Goal: Communication & Community: Share content

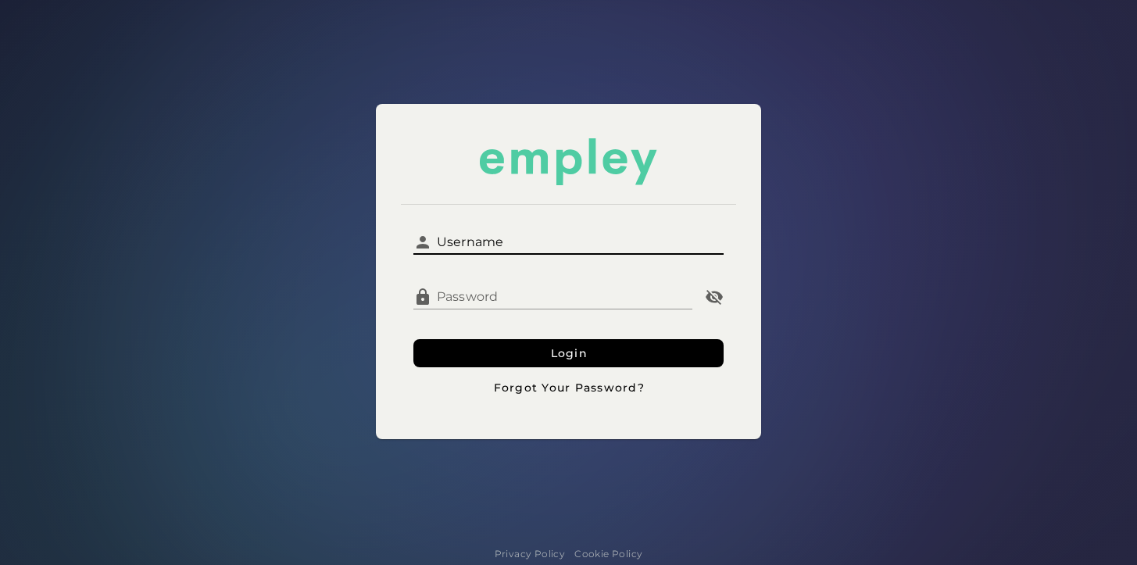
click at [501, 243] on input "Username" at bounding box center [577, 235] width 291 height 37
type input "*********"
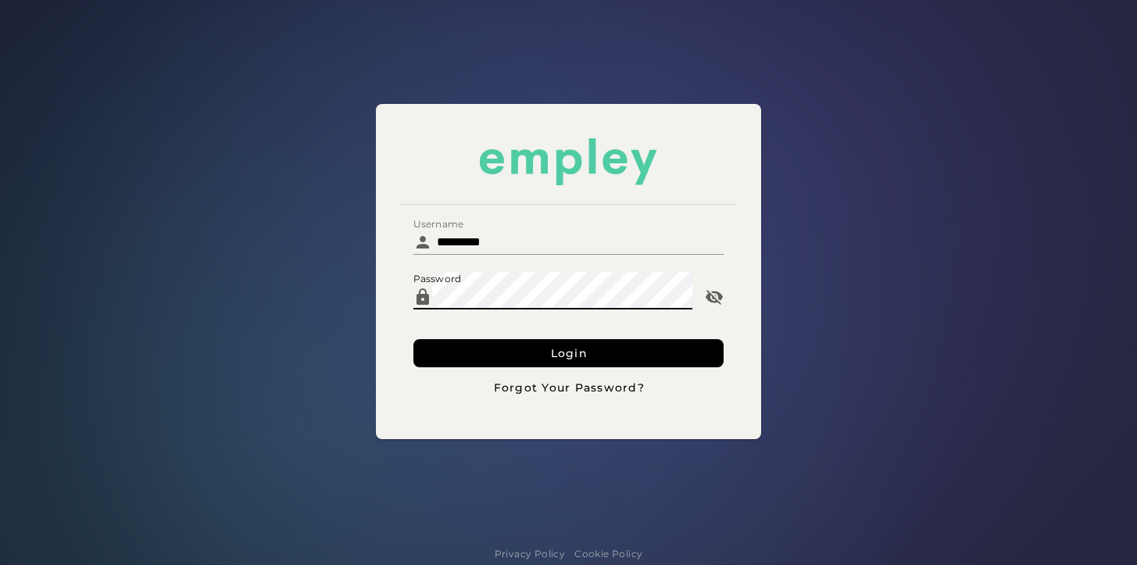
click at [413, 339] on button "Login" at bounding box center [568, 353] width 310 height 28
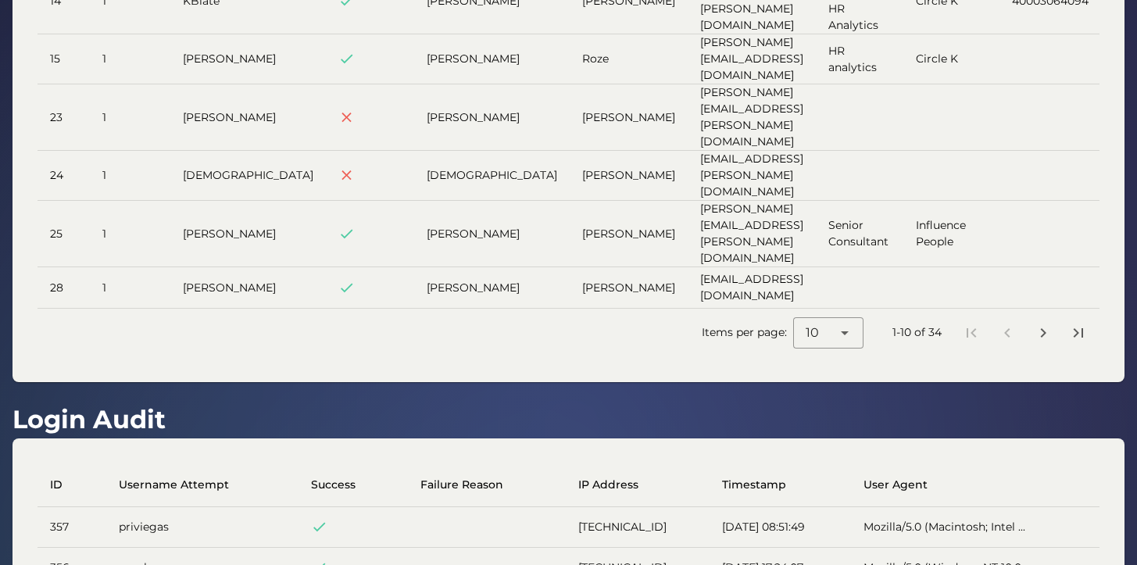
scroll to position [337, 0]
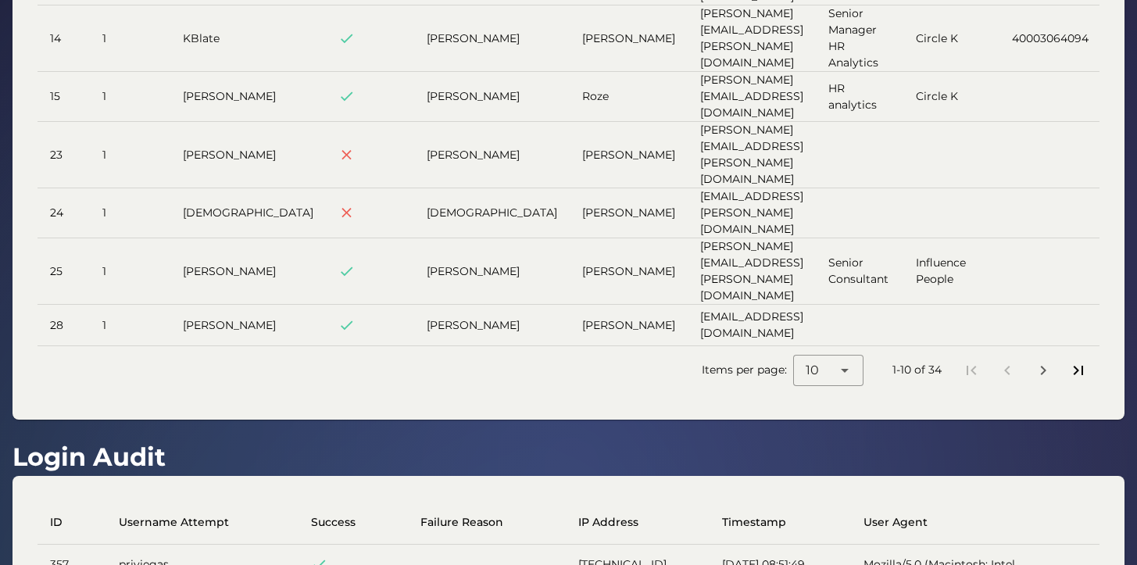
click at [1080, 361] on icon "Last page" at bounding box center [1078, 370] width 19 height 19
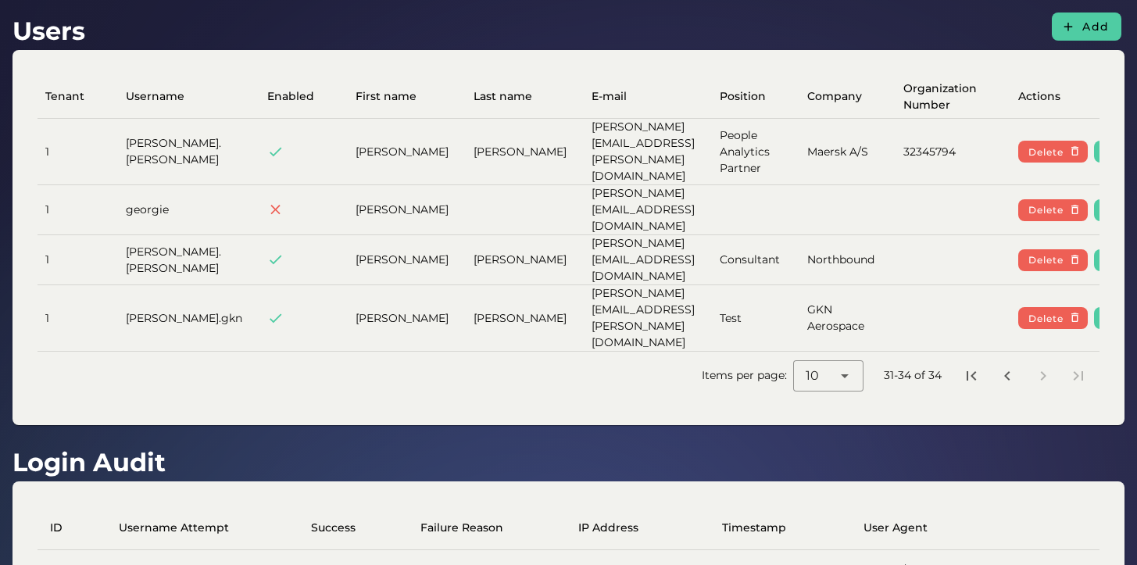
scroll to position [0, 90]
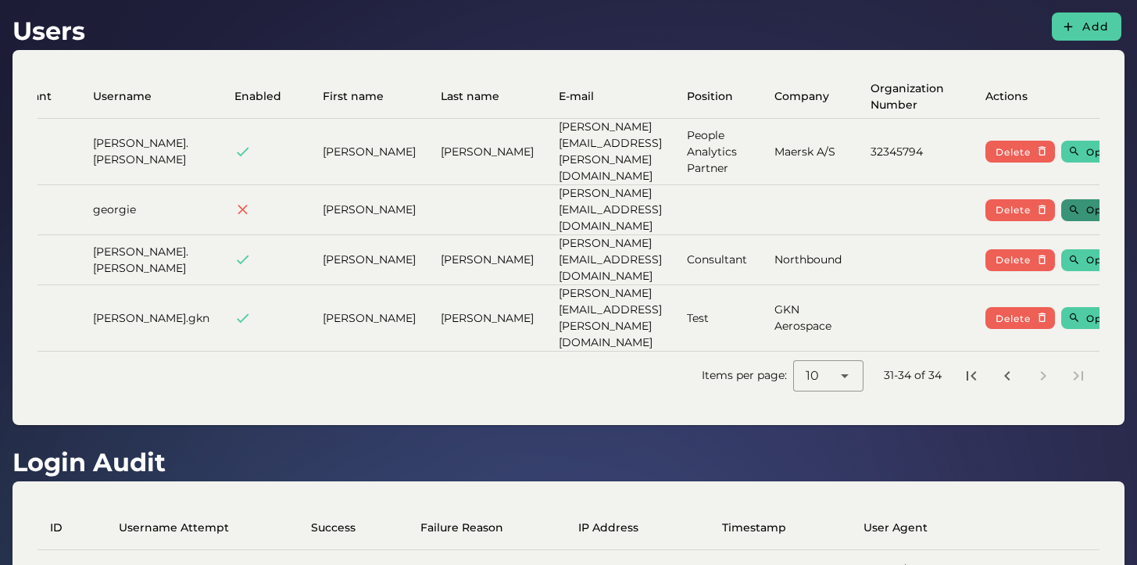
click at [1085, 204] on span "Open" at bounding box center [1100, 210] width 30 height 12
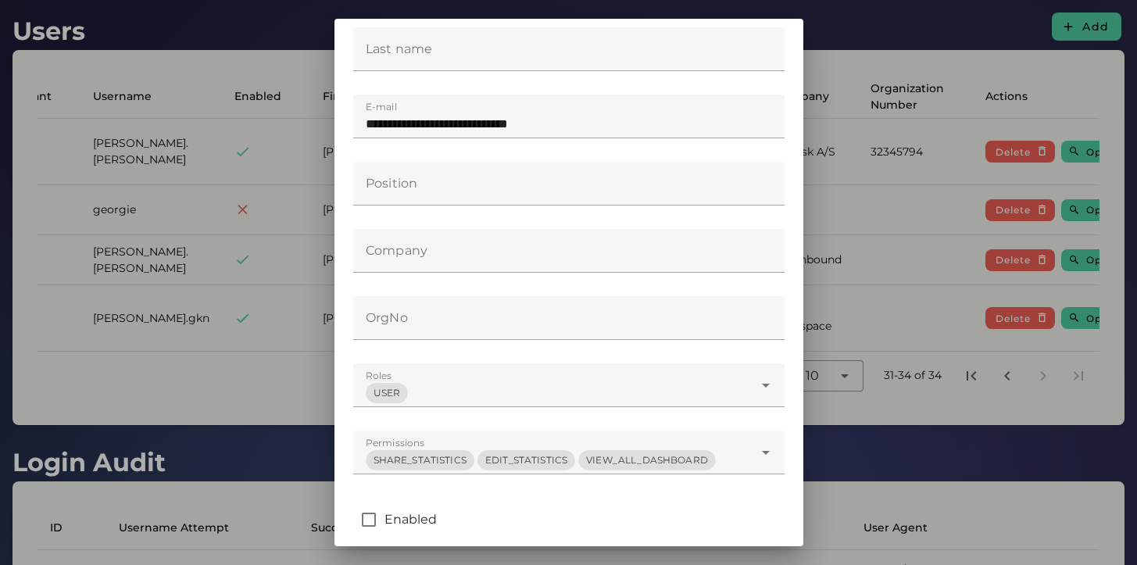
scroll to position [349, 0]
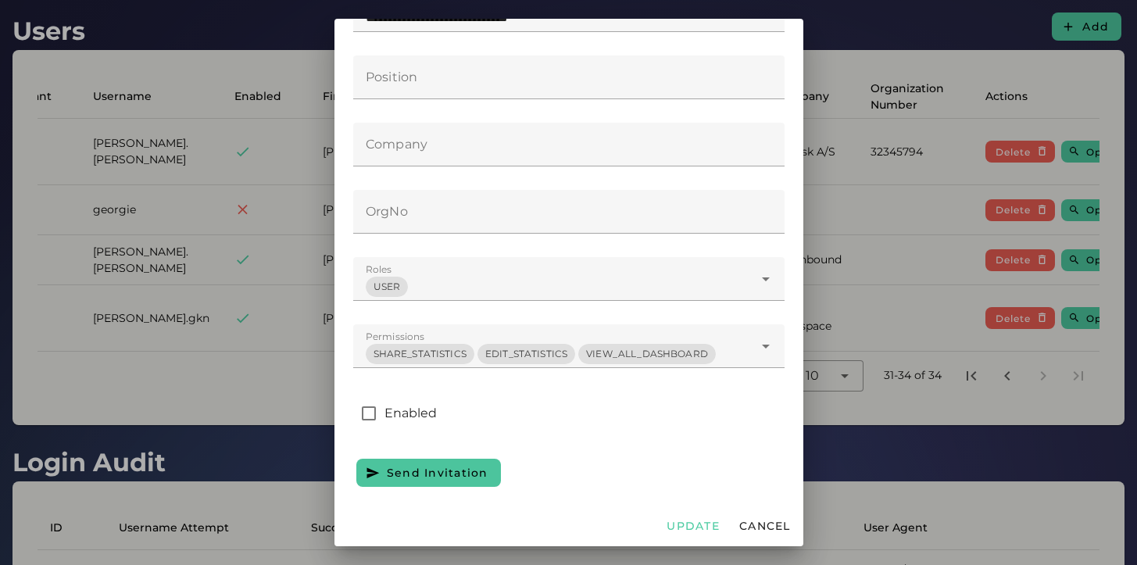
click at [427, 481] on button "Send Invitation" at bounding box center [428, 473] width 145 height 28
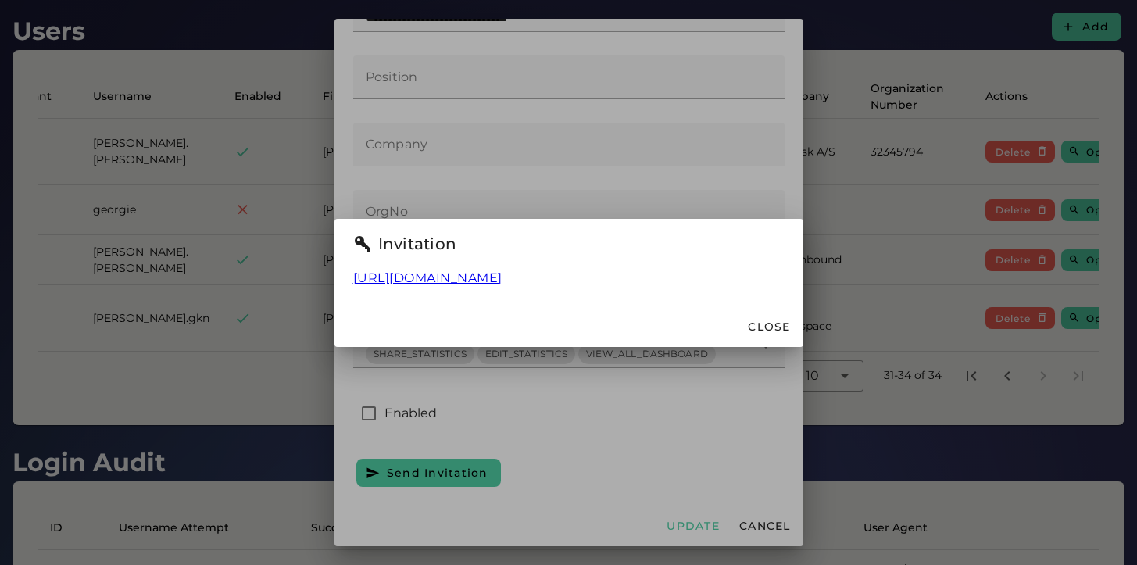
drag, startPoint x: 820, startPoint y: 276, endPoint x: 314, endPoint y: 277, distance: 506.2
click at [334, 277] on div "[URL][DOMAIN_NAME]" at bounding box center [568, 287] width 469 height 37
copy link "[URL][DOMAIN_NAME]"
click at [759, 303] on div "[URL][DOMAIN_NAME]" at bounding box center [568, 287] width 469 height 37
drag, startPoint x: 819, startPoint y: 285, endPoint x: 318, endPoint y: 278, distance: 501.6
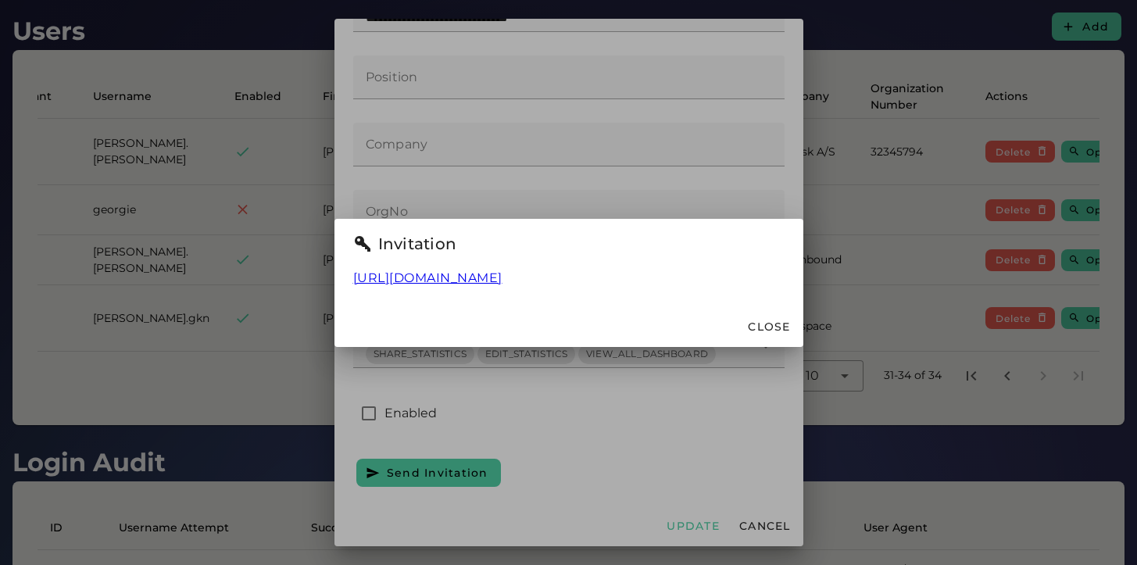
click at [334, 278] on div "[URL][DOMAIN_NAME]" at bounding box center [568, 287] width 469 height 37
copy link "[URL][DOMAIN_NAME]"
click at [773, 162] on div at bounding box center [568, 282] width 1137 height 565
